Goal: Information Seeking & Learning: Find specific fact

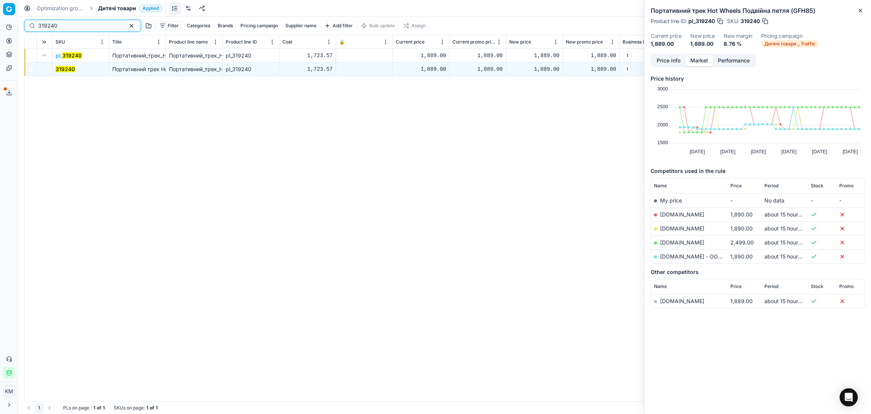
drag, startPoint x: 0, startPoint y: 0, endPoint x: 62, endPoint y: 25, distance: 67.3
click at [62, 25] on input "319240" at bounding box center [79, 26] width 83 height 8
paste input "642446"
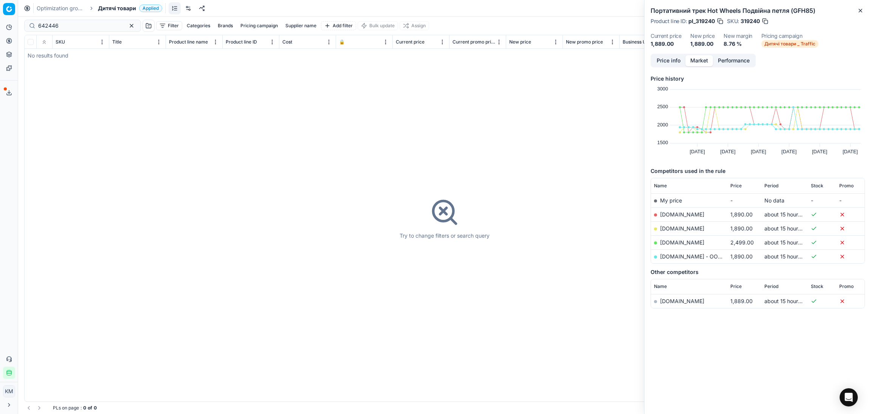
drag, startPoint x: 46, startPoint y: 20, endPoint x: 40, endPoint y: 20, distance: 5.7
click at [40, 20] on div "642446" at bounding box center [82, 26] width 117 height 12
click at [43, 26] on input "642446" at bounding box center [79, 26] width 83 height 8
drag, startPoint x: 47, startPoint y: 28, endPoint x: 104, endPoint y: 39, distance: 57.7
click at [55, 32] on div "642446 Filter Categories Brands Pricing campaign Supplier name Add filter Bulk …" at bounding box center [444, 26] width 841 height 18
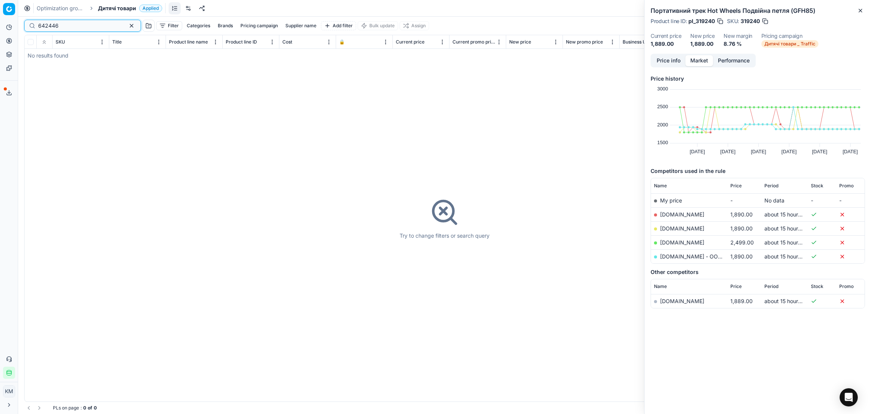
click at [105, 24] on input "642446" at bounding box center [79, 26] width 83 height 8
type input "642446"
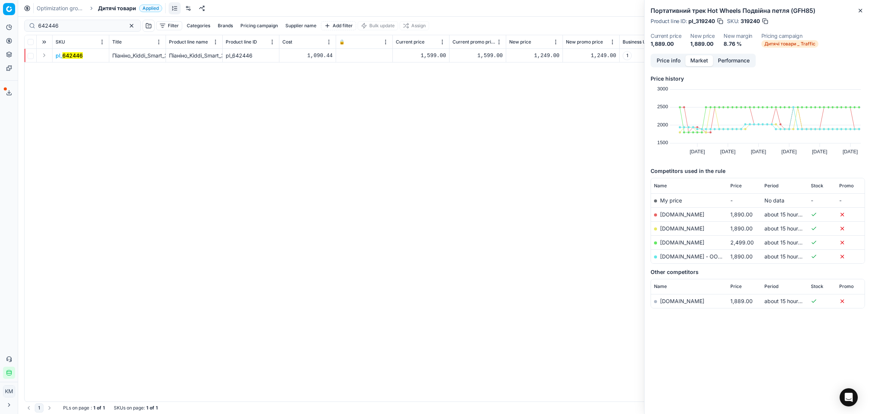
click at [43, 50] on td at bounding box center [45, 56] width 16 height 14
click at [46, 56] on button "Expand" at bounding box center [44, 55] width 9 height 9
click at [65, 69] on mark "642446" at bounding box center [66, 69] width 20 height 6
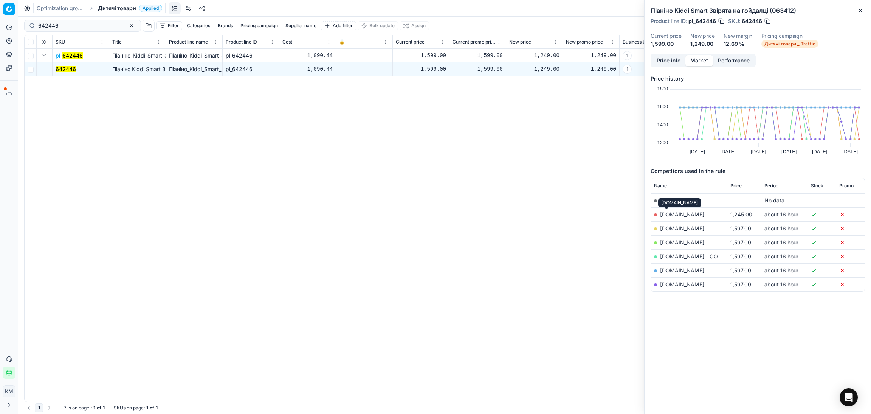
click at [666, 214] on link "[DOMAIN_NAME]" at bounding box center [682, 214] width 44 height 6
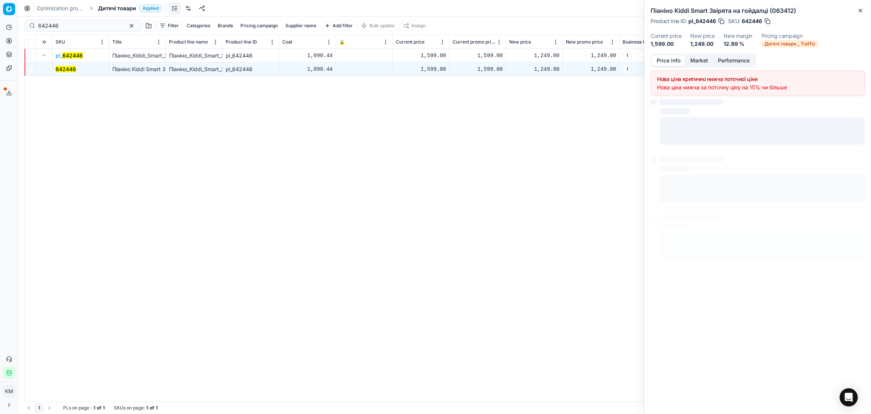
click at [669, 60] on button "Price info" at bounding box center [669, 60] width 34 height 11
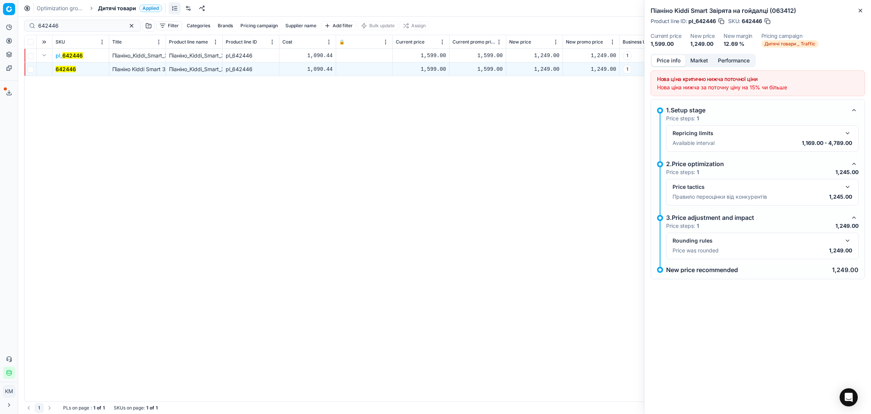
click at [847, 241] on button "button" at bounding box center [847, 240] width 9 height 9
click at [848, 186] on button "button" at bounding box center [847, 186] width 9 height 9
